Goal: Task Accomplishment & Management: Use online tool/utility

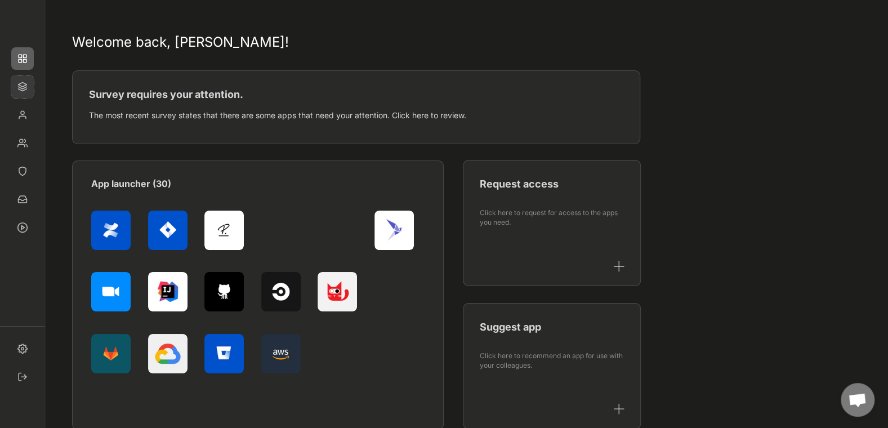
click at [28, 88] on img at bounding box center [22, 86] width 23 height 23
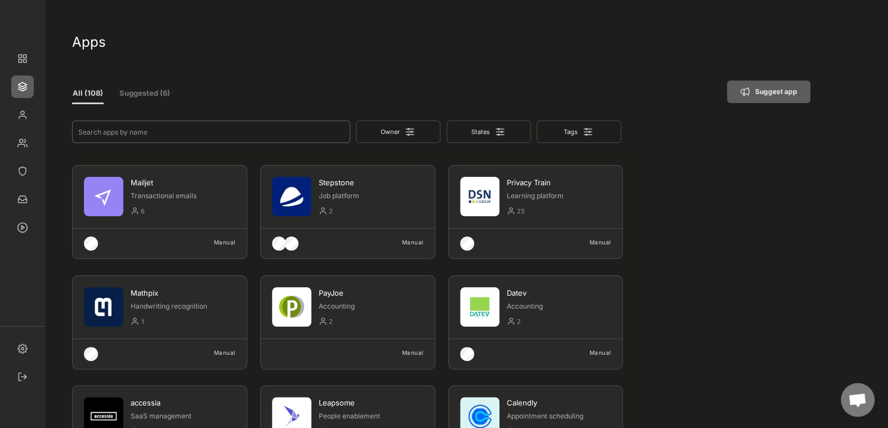
click at [142, 134] on input "input" at bounding box center [211, 131] width 278 height 23
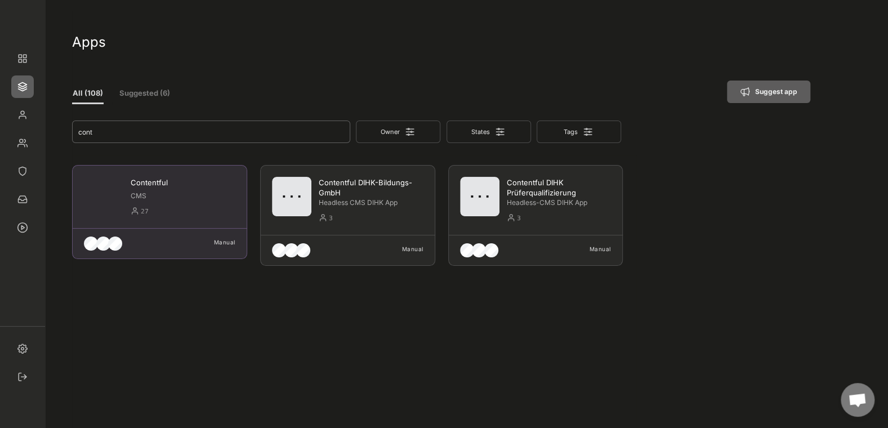
type input "cont"
click at [159, 182] on div "Contentful" at bounding box center [183, 182] width 105 height 10
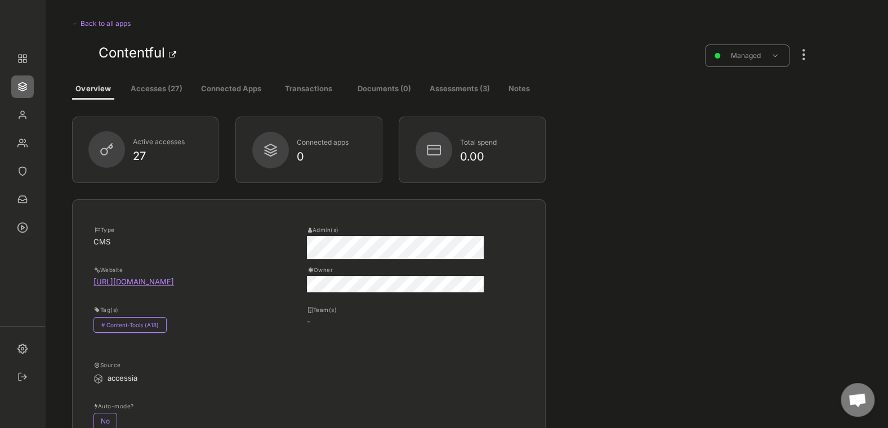
click at [808, 55] on div at bounding box center [803, 49] width 15 height 25
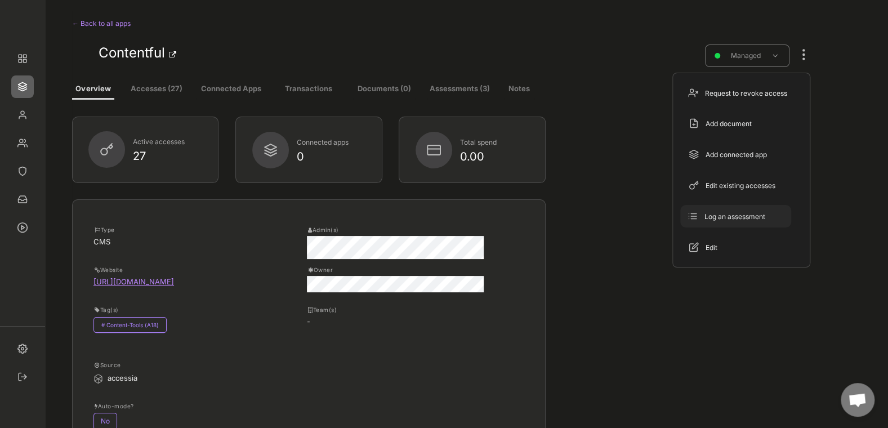
click at [763, 218] on div "Log an assessment" at bounding box center [742, 217] width 76 height 10
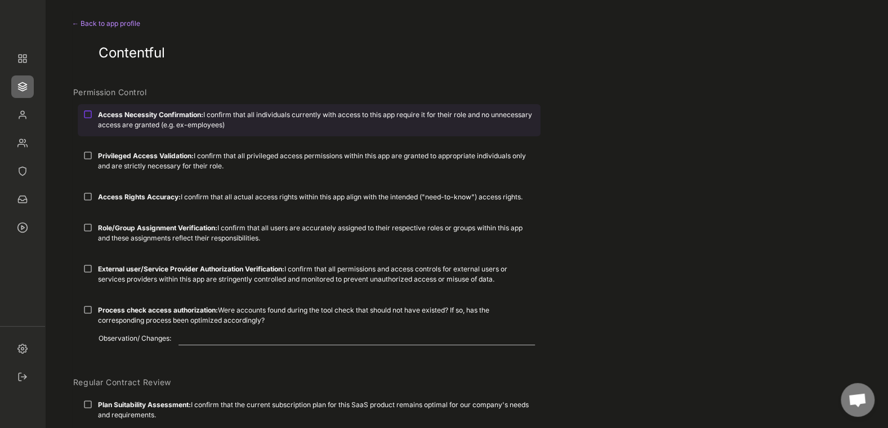
click at [92, 112] on div "Access Necessity Confirmation: I confirm that all individuals currently with ac…" at bounding box center [309, 119] width 463 height 31
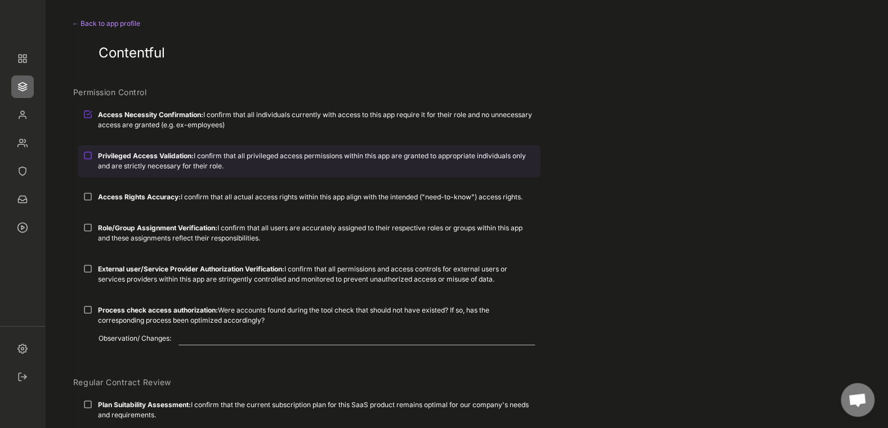
click at [91, 156] on div at bounding box center [87, 155] width 9 height 9
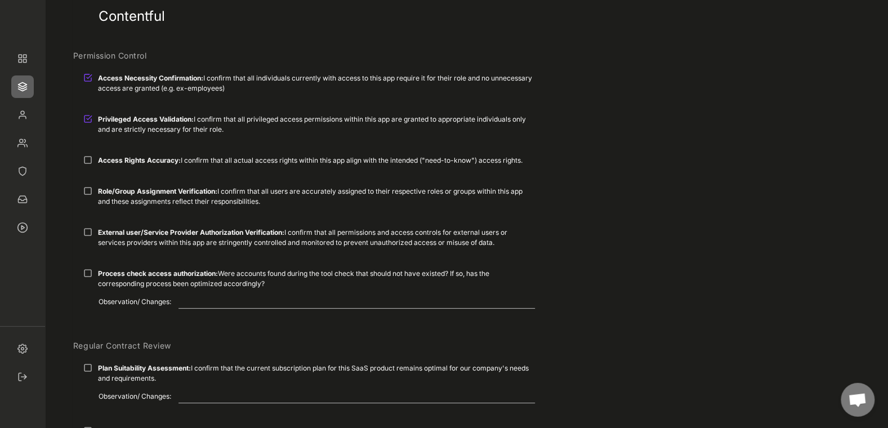
scroll to position [65, 0]
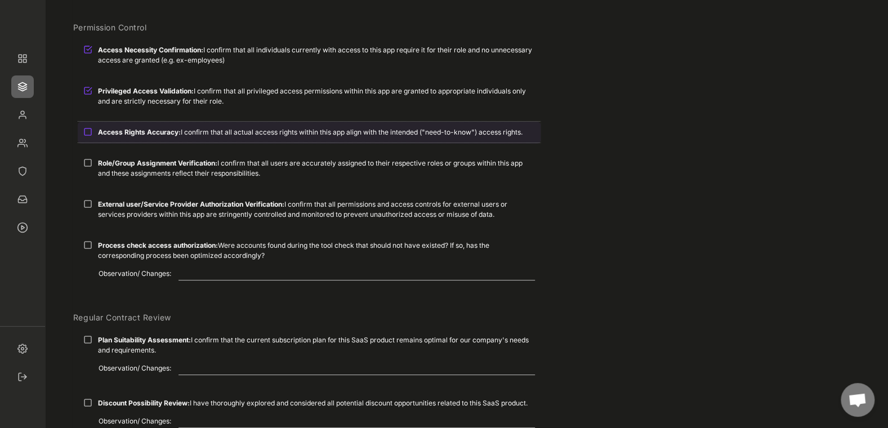
click at [92, 132] on div at bounding box center [87, 131] width 9 height 9
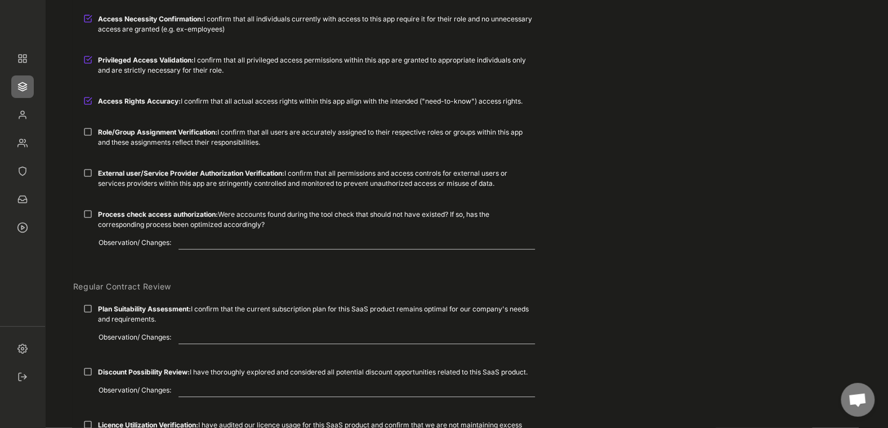
scroll to position [129, 0]
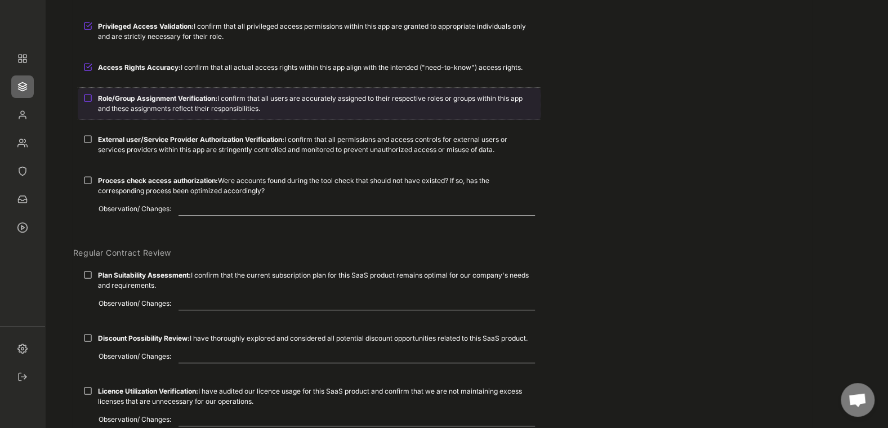
click at [89, 98] on div at bounding box center [87, 97] width 9 height 9
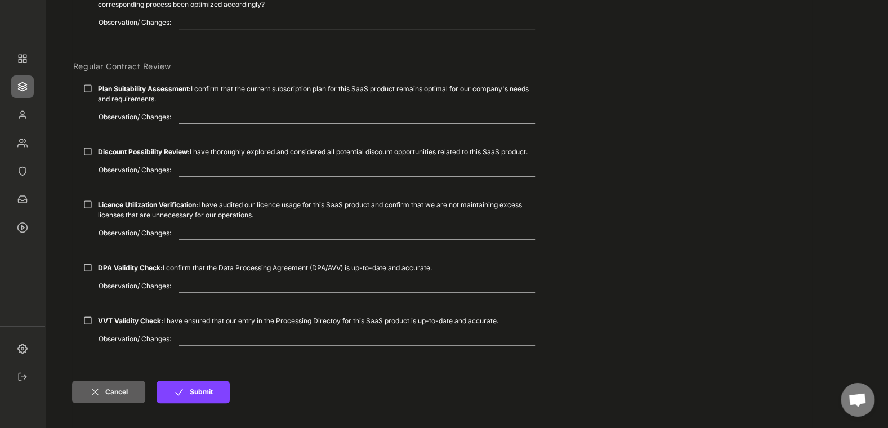
scroll to position [324, 0]
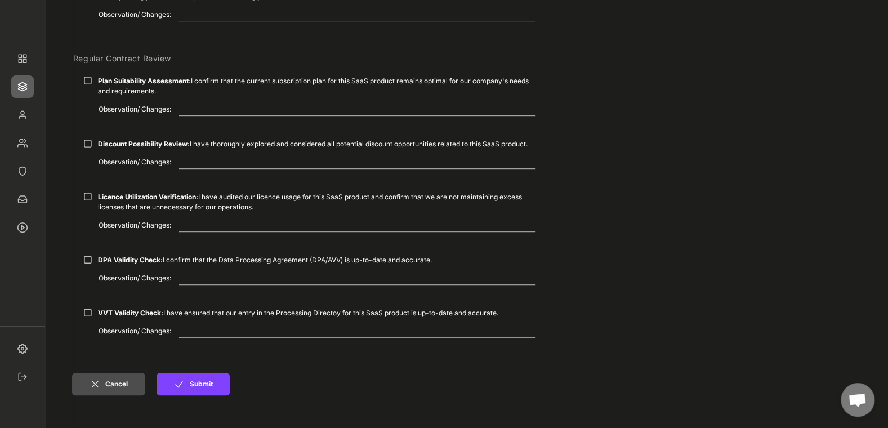
click at [106, 389] on button "Cancel" at bounding box center [108, 384] width 73 height 23
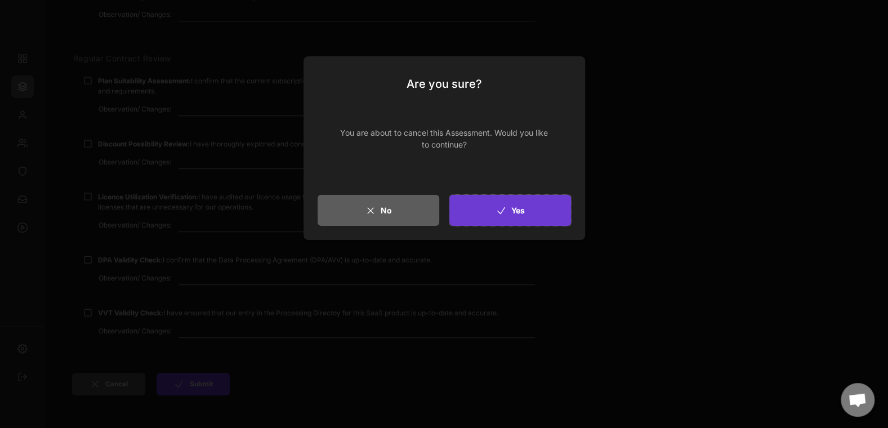
click at [487, 207] on button "Yes" at bounding box center [510, 210] width 122 height 31
